Goal: Task Accomplishment & Management: Use online tool/utility

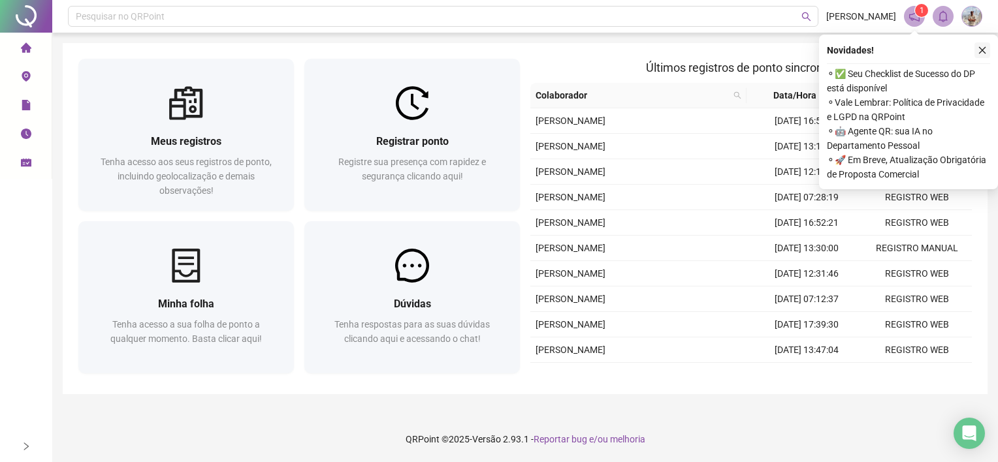
click at [976, 49] on button "button" at bounding box center [982, 50] width 16 height 16
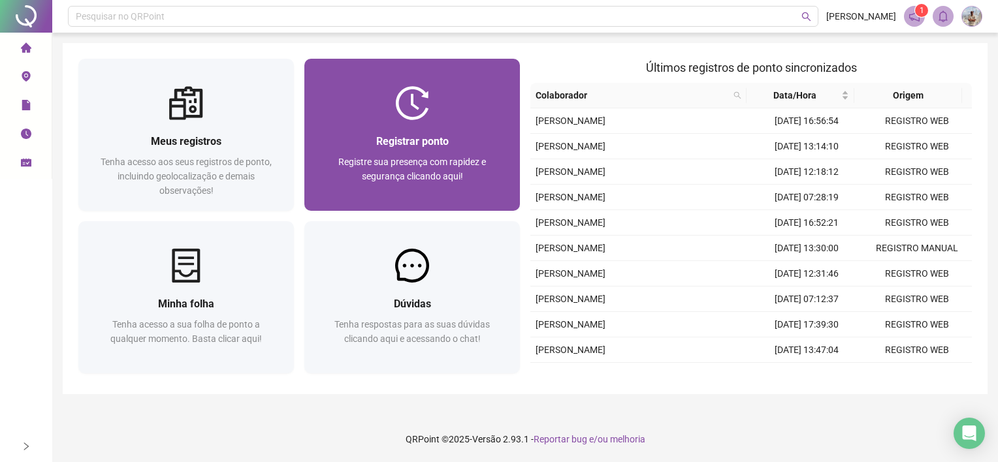
click at [397, 144] on span "Registrar ponto" at bounding box center [412, 141] width 72 height 12
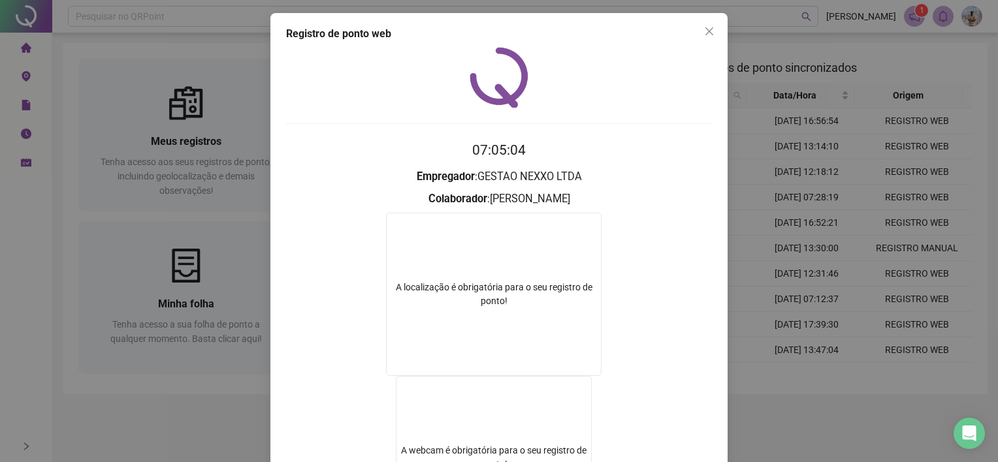
click at [761, 219] on div "Registro de ponto web 07:05:04 Empregador : GESTAO NEXXO LTDA Colaborador : [PE…" at bounding box center [499, 231] width 998 height 462
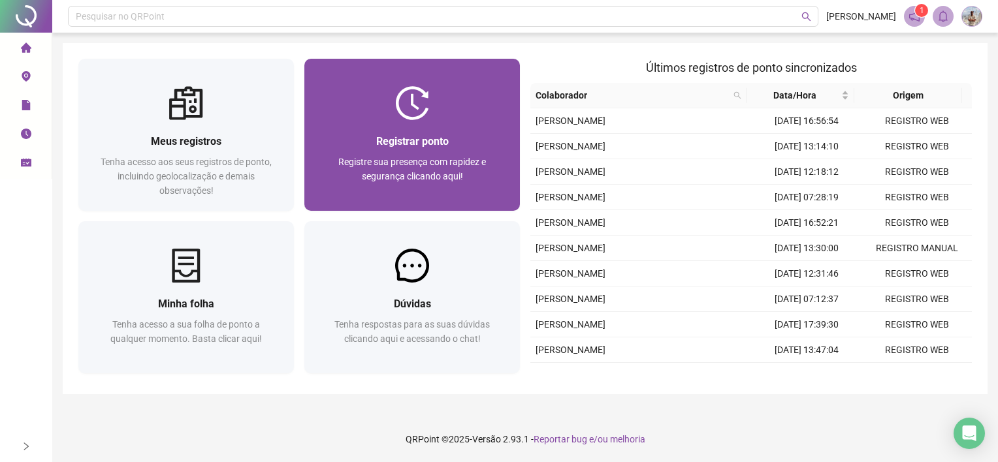
click at [466, 144] on div "Registrar ponto" at bounding box center [412, 141] width 184 height 16
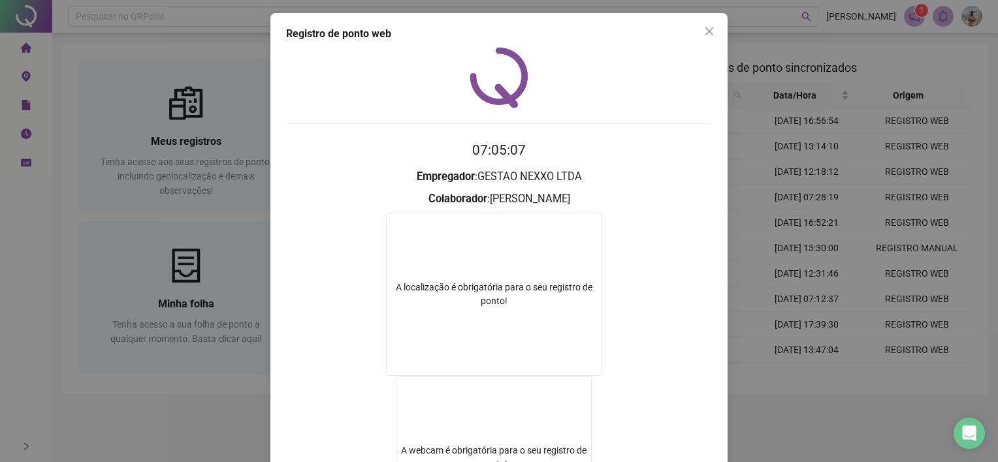
click at [784, 309] on div "Registro de ponto web 07:05:07 Empregador : GESTAO NEXXO LTDA Colaborador : [PE…" at bounding box center [499, 231] width 998 height 462
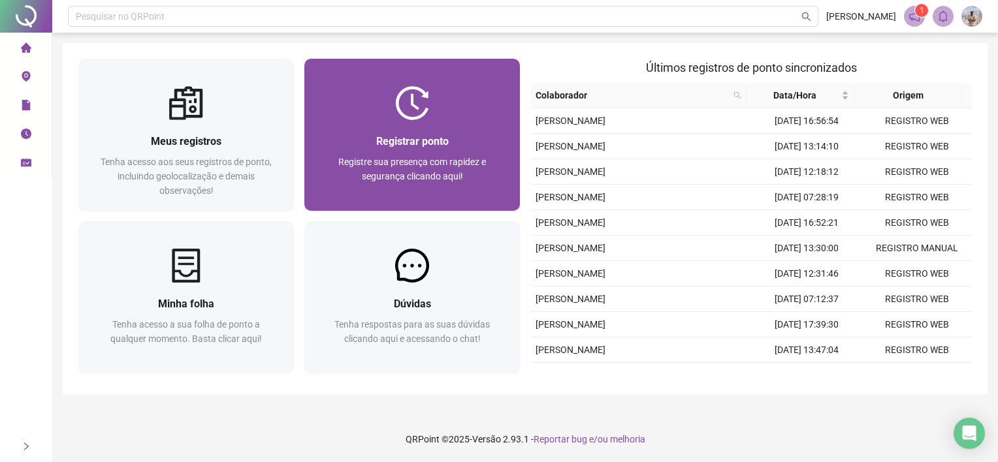
click at [383, 135] on span "Registrar ponto" at bounding box center [412, 141] width 72 height 12
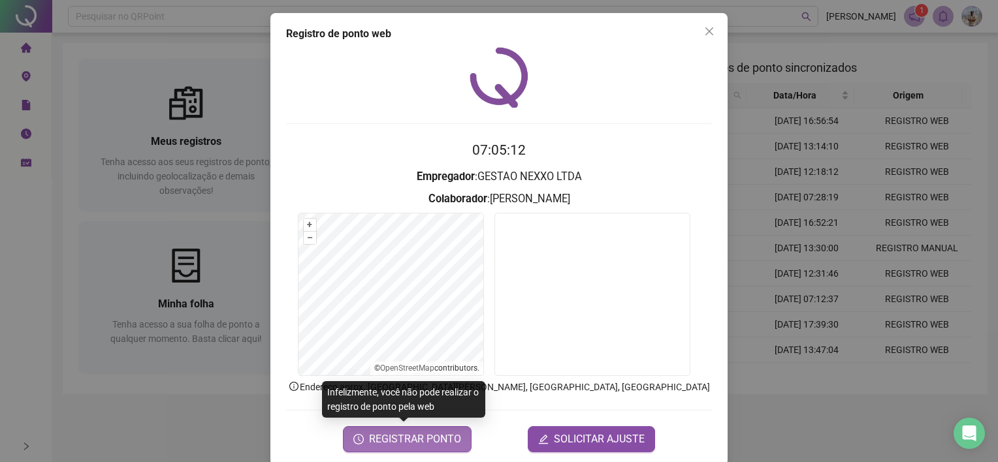
click at [400, 444] on span "REGISTRAR PONTO" at bounding box center [415, 440] width 92 height 16
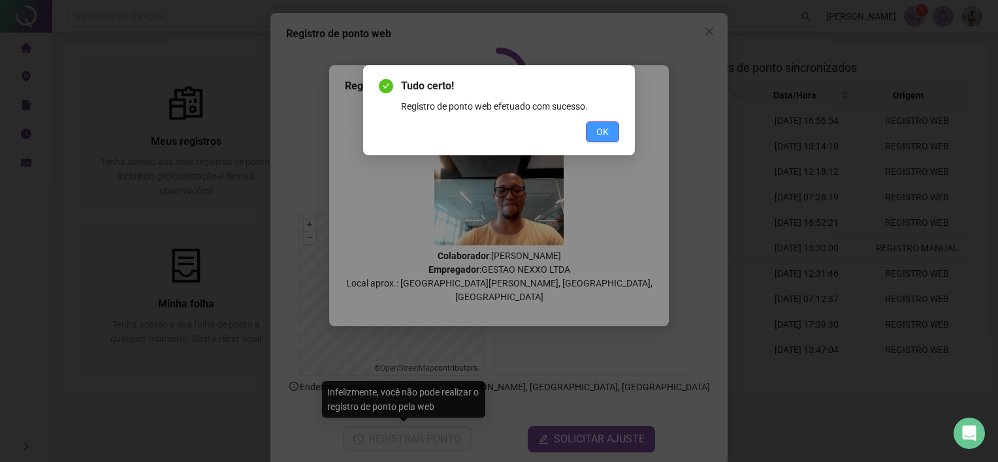
click at [607, 133] on span "OK" at bounding box center [602, 132] width 12 height 14
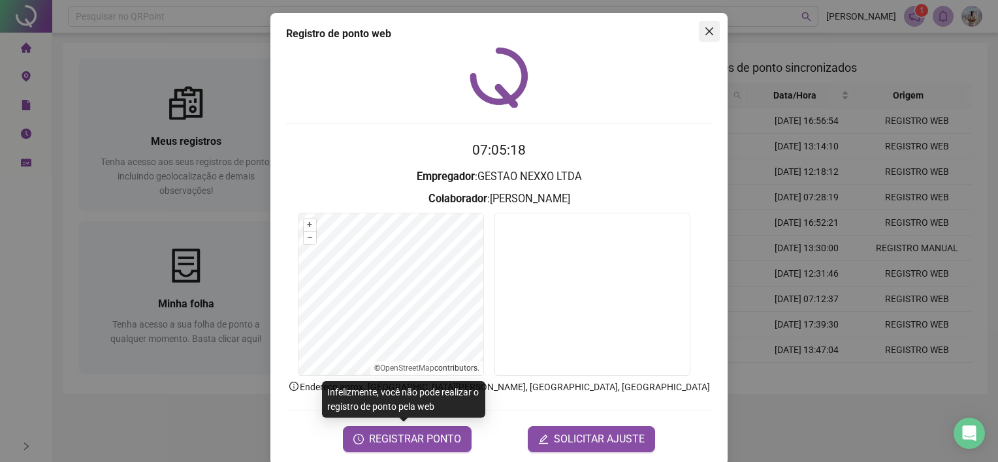
click at [699, 25] on button "Close" at bounding box center [709, 31] width 21 height 21
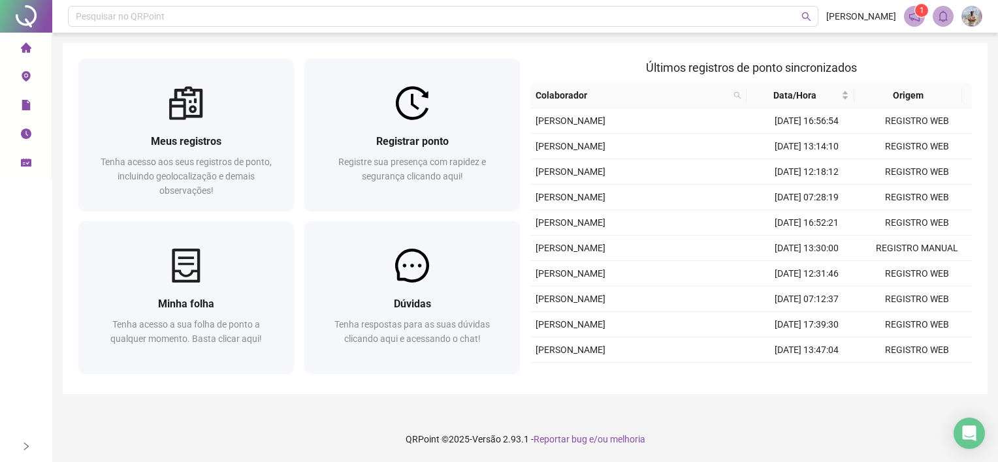
click at [58, 257] on div "Pesquisar no QRPoint SAMUEL CARVALHO 1 Meus registros Tenha acesso aos seus reg…" at bounding box center [525, 231] width 946 height 462
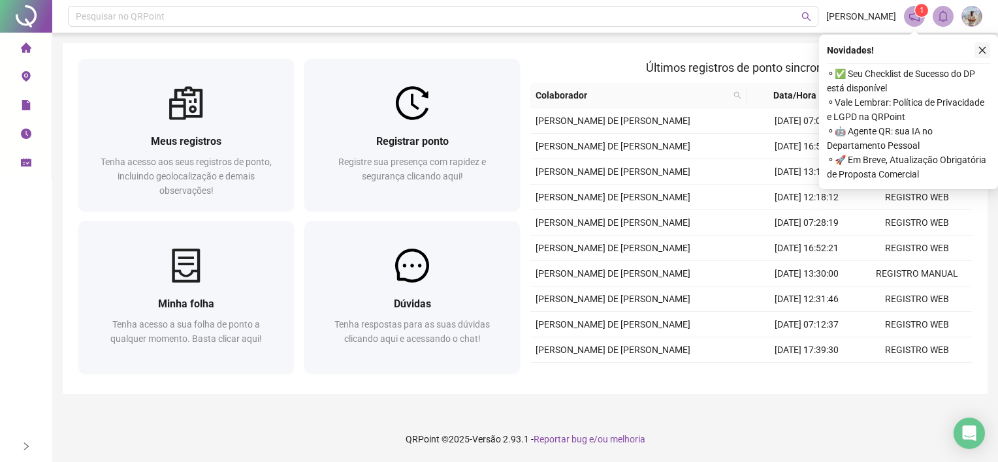
click at [984, 54] on icon "close" at bounding box center [982, 50] width 9 height 9
